Goal: Navigation & Orientation: Find specific page/section

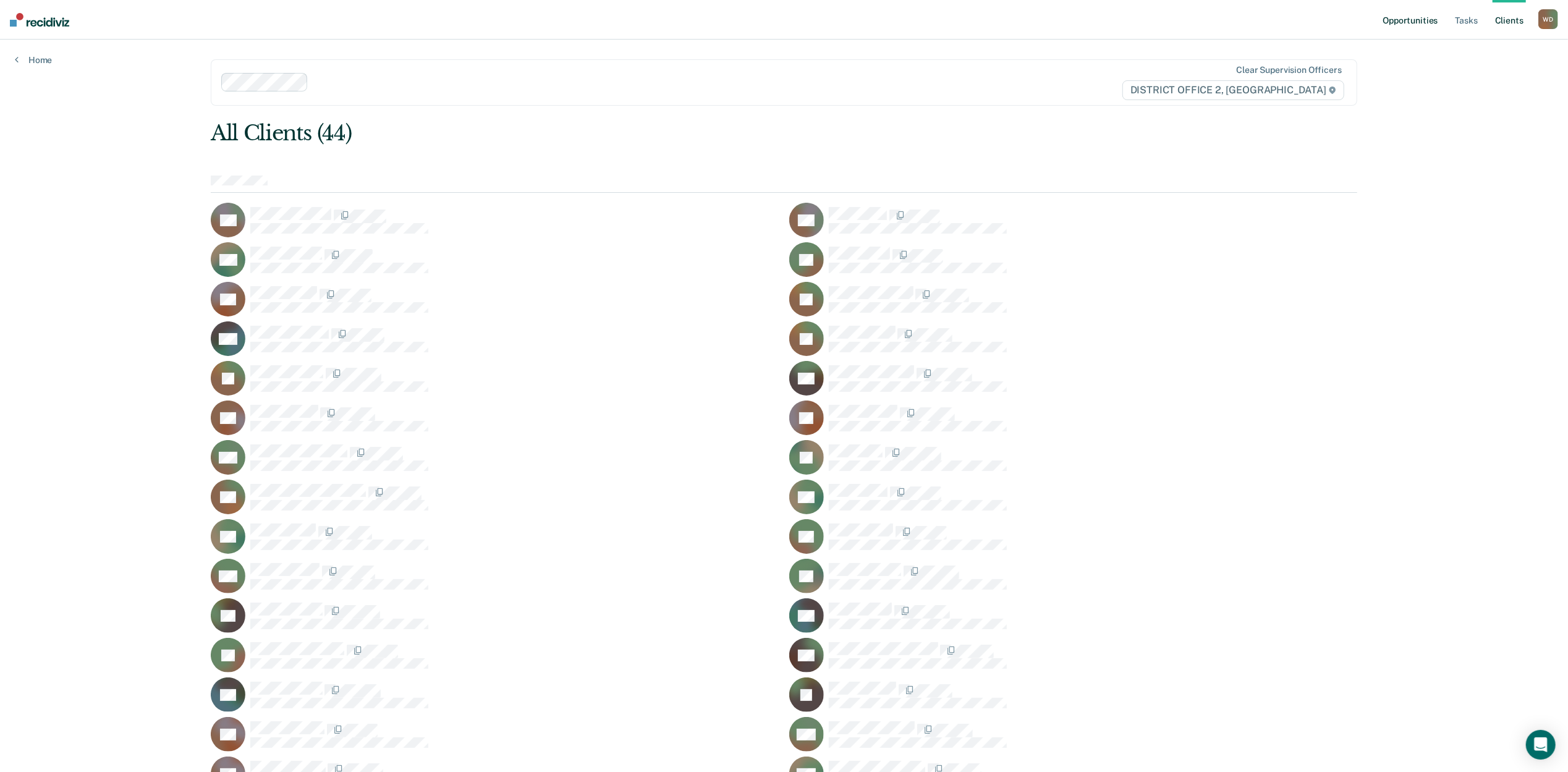
click at [1425, 17] on link "Opportunities" at bounding box center [1410, 19] width 60 height 39
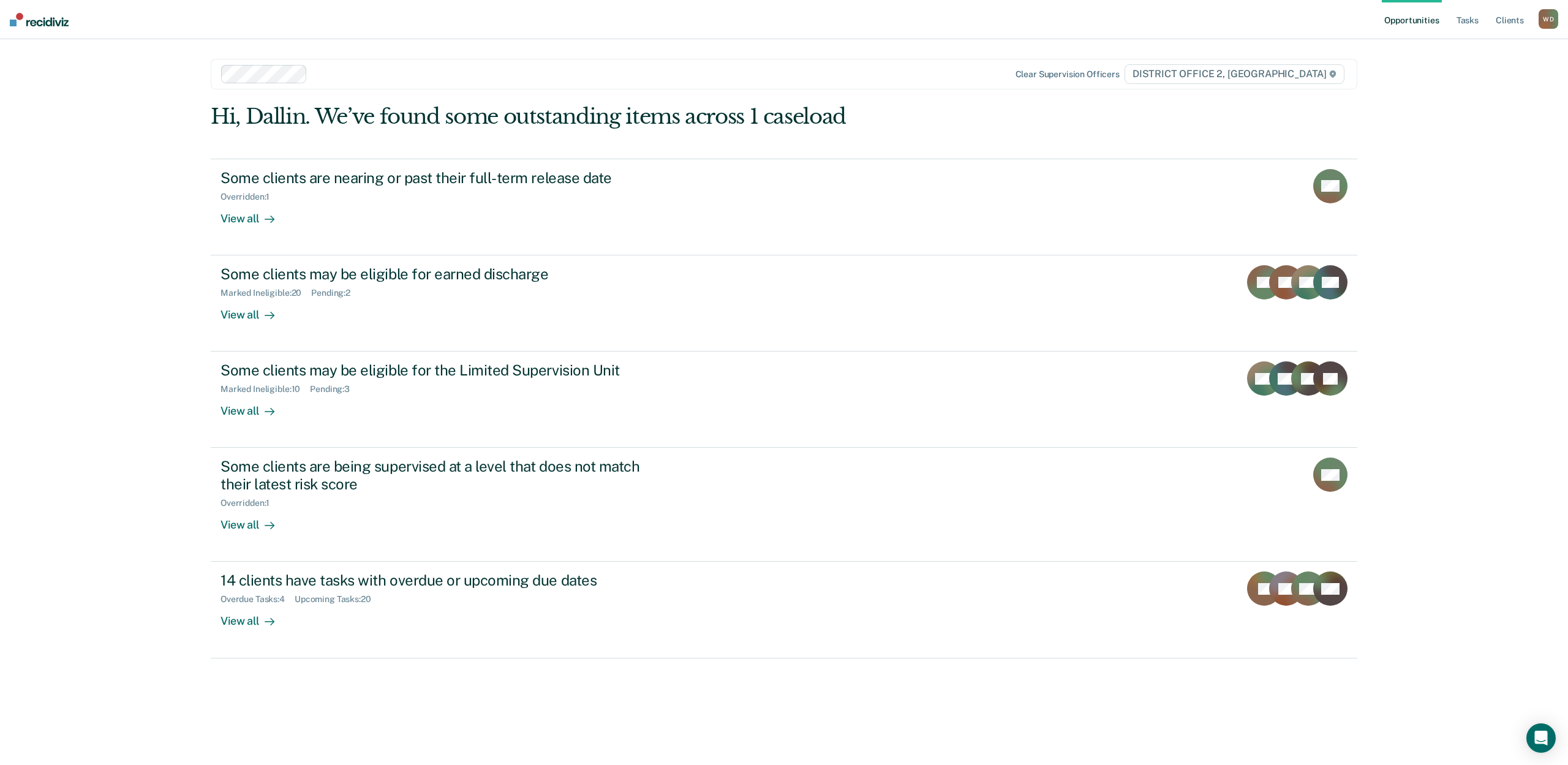
click at [100, 319] on div "Opportunities Tasks Client s [PERSON_NAME] [PERSON_NAME] Profile How it works L…" at bounding box center [784, 382] width 1568 height 765
click at [1465, 23] on link "Tasks" at bounding box center [1467, 19] width 27 height 39
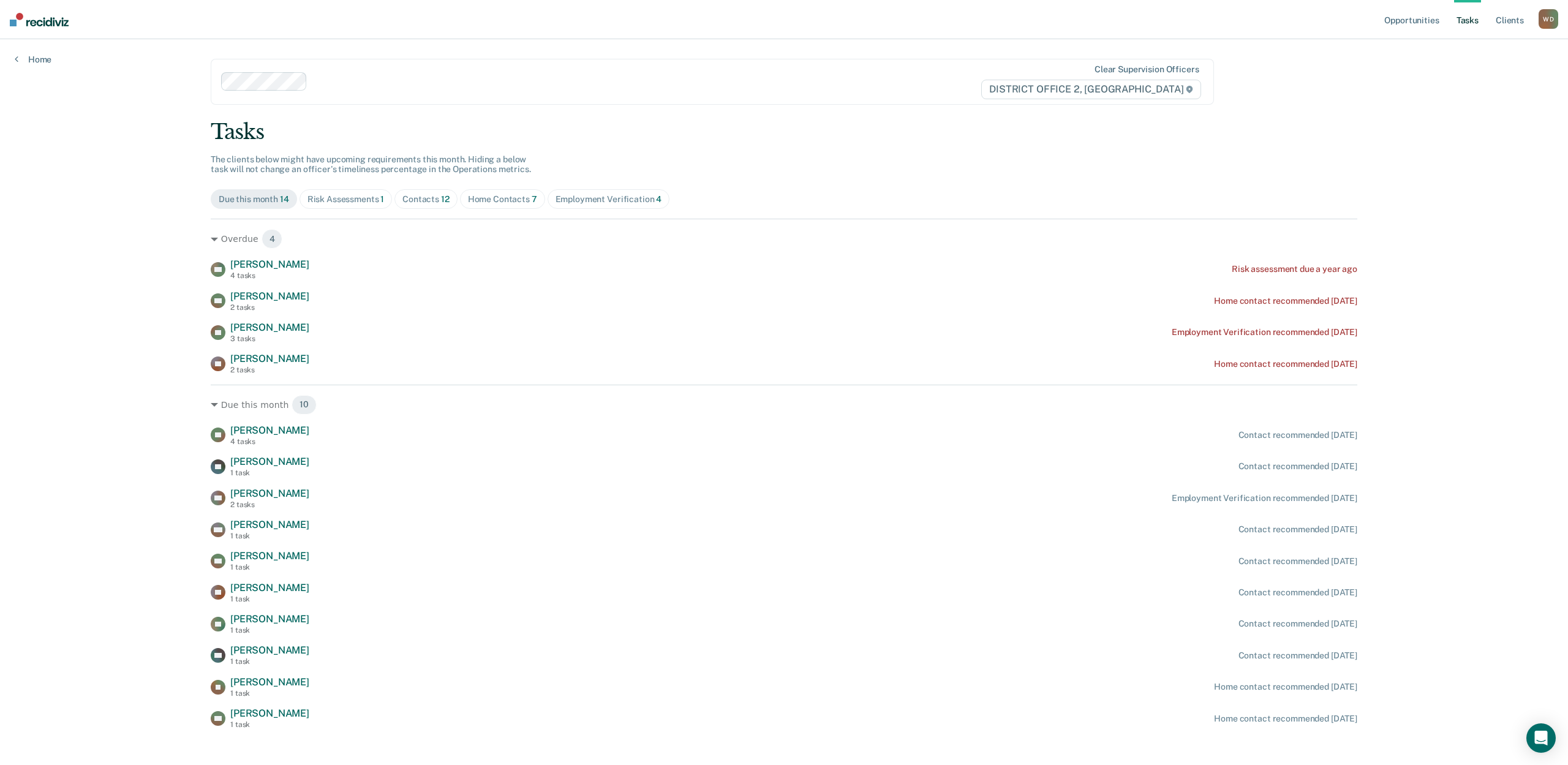
click at [869, 137] on div "Tasks The clients below might have upcoming requirements this month. Hiding a b…" at bounding box center [784, 425] width 1146 height 610
click at [123, 315] on div "Opportunities Tasks Client s [PERSON_NAME] [PERSON_NAME] Profile How it works L…" at bounding box center [784, 389] width 1568 height 778
